Goal: Information Seeking & Learning: Check status

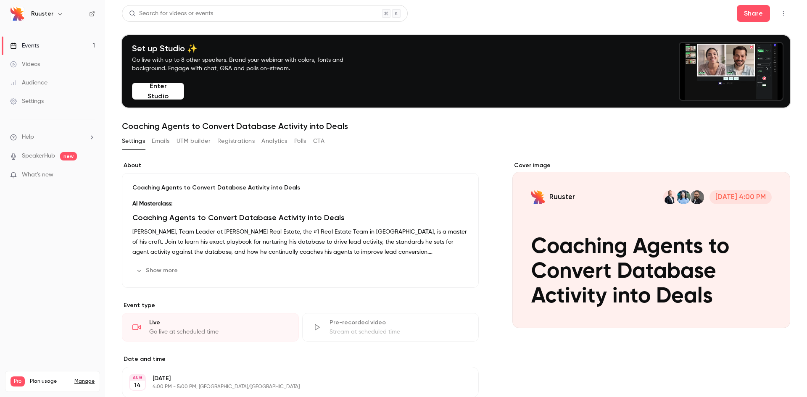
click at [41, 46] on link "Events 1" at bounding box center [52, 46] width 105 height 18
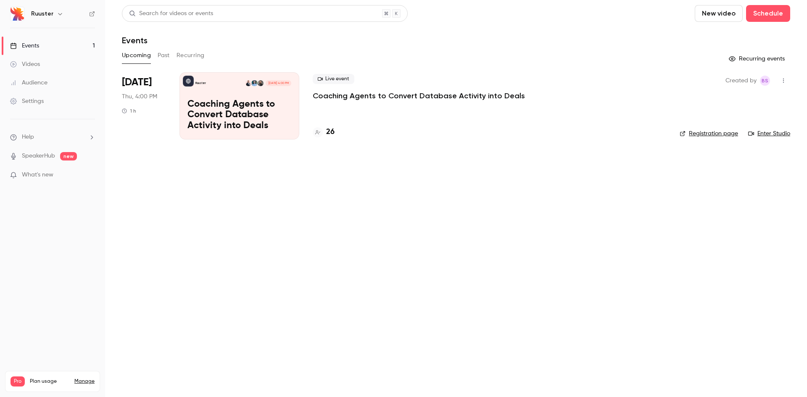
click at [254, 110] on p "Coaching Agents to Convert Database Activity into Deals" at bounding box center [240, 115] width 104 height 32
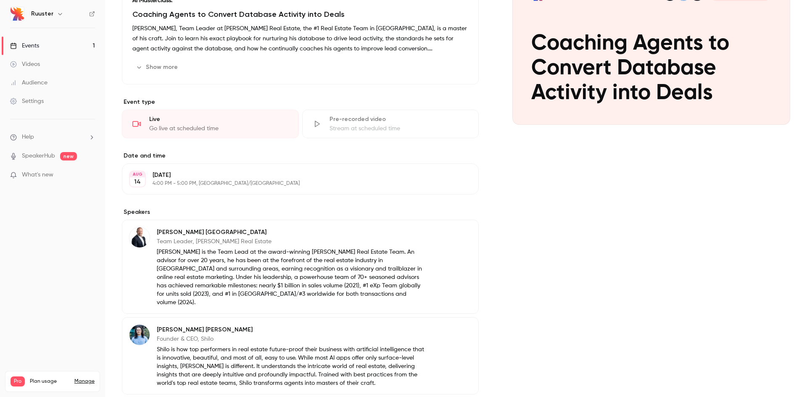
scroll to position [84, 0]
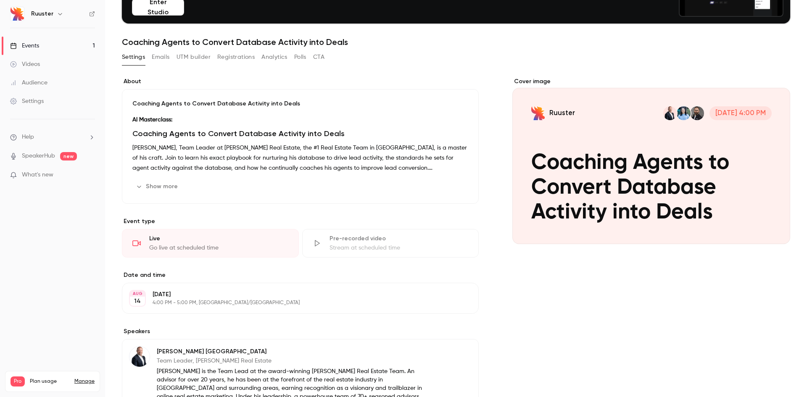
click at [235, 56] on button "Registrations" at bounding box center [235, 56] width 37 height 13
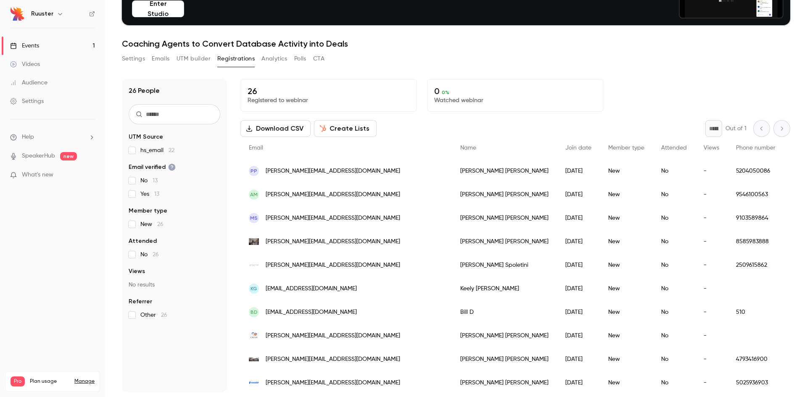
click at [314, 91] on p "26" at bounding box center [329, 91] width 162 height 10
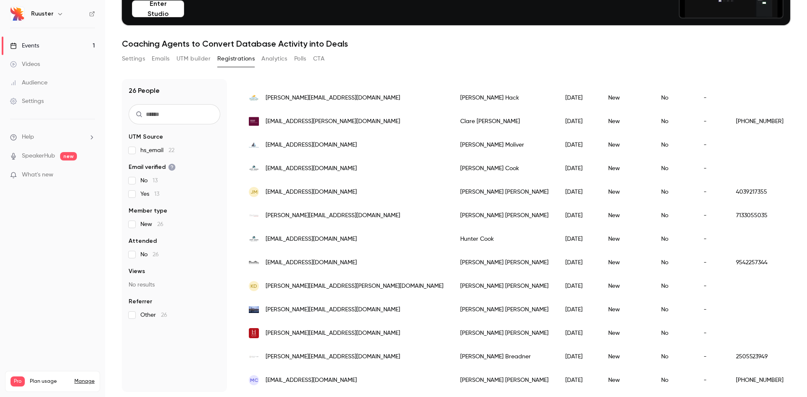
scroll to position [386, 0]
